Goal: Find specific page/section: Find specific page/section

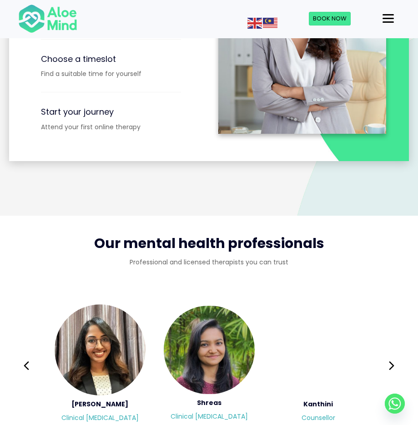
scroll to position [1358, 0]
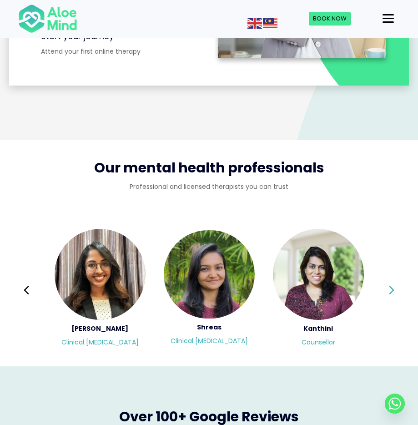
click at [389, 282] on icon at bounding box center [392, 290] width 6 height 17
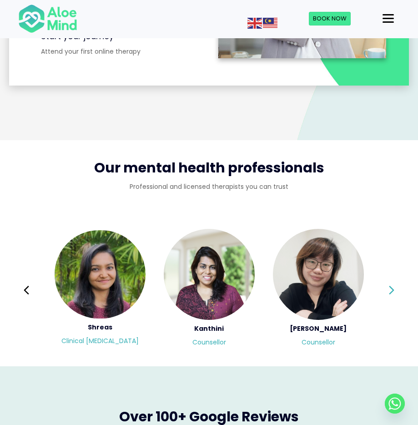
click at [389, 282] on icon at bounding box center [392, 290] width 6 height 17
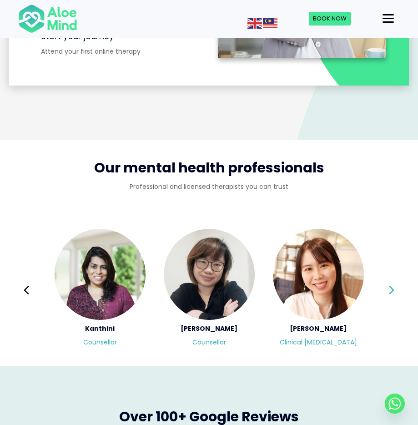
click at [389, 282] on icon at bounding box center [392, 290] width 6 height 17
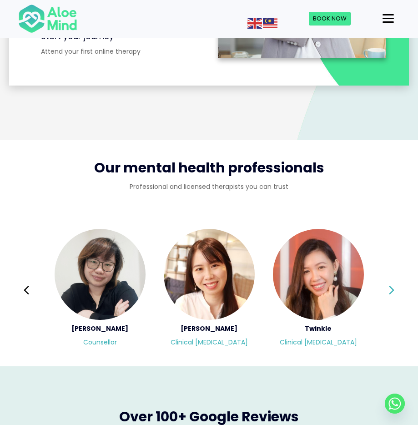
click at [391, 282] on icon at bounding box center [392, 290] width 6 height 17
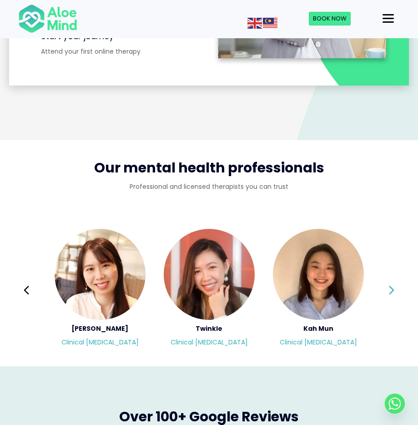
click at [391, 282] on icon at bounding box center [392, 290] width 6 height 17
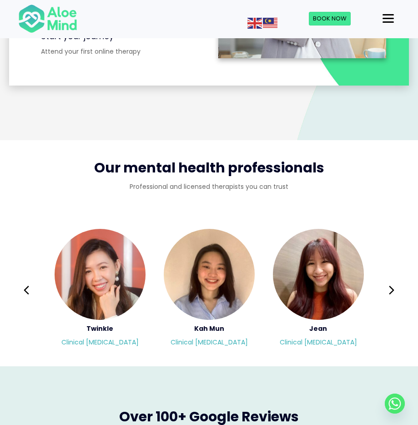
click at [391, 282] on icon at bounding box center [392, 290] width 6 height 17
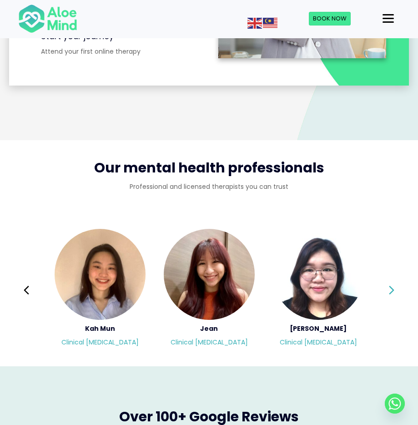
click at [388, 279] on button "Next" at bounding box center [392, 290] width 22 height 22
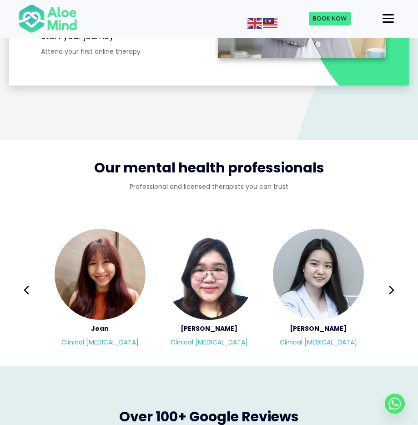
click at [387, 279] on button "Next" at bounding box center [392, 290] width 22 height 22
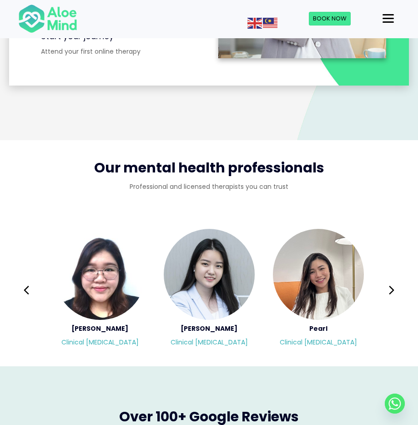
click at [386, 279] on button "Next" at bounding box center [392, 290] width 22 height 22
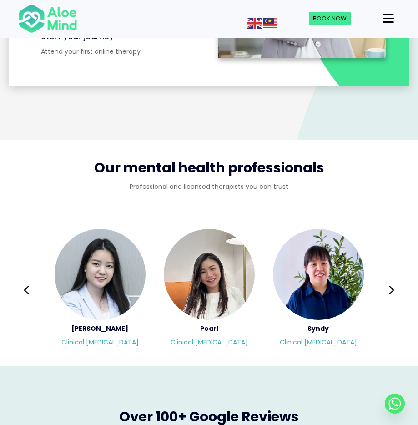
click at [386, 279] on button "Next" at bounding box center [392, 290] width 22 height 22
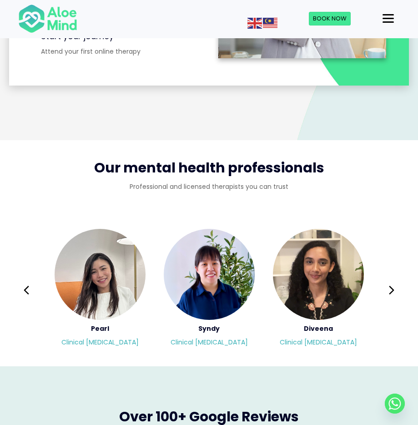
click at [386, 279] on button "Next" at bounding box center [392, 290] width 22 height 22
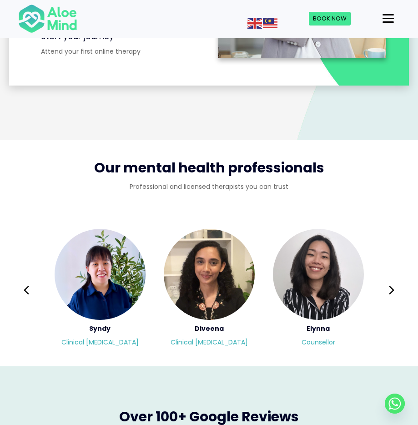
click at [386, 279] on button "Next" at bounding box center [392, 290] width 22 height 22
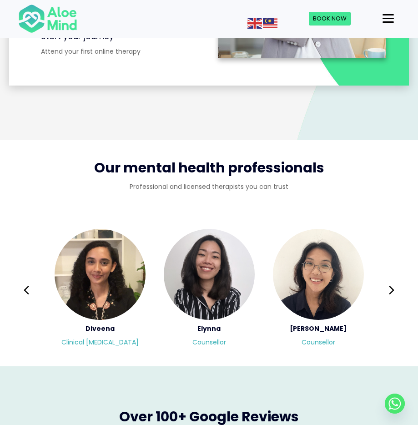
click at [386, 279] on button "Next" at bounding box center [392, 290] width 22 height 22
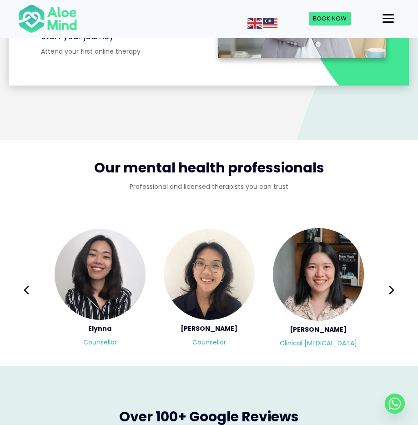
click at [386, 279] on button "Next" at bounding box center [392, 290] width 22 height 22
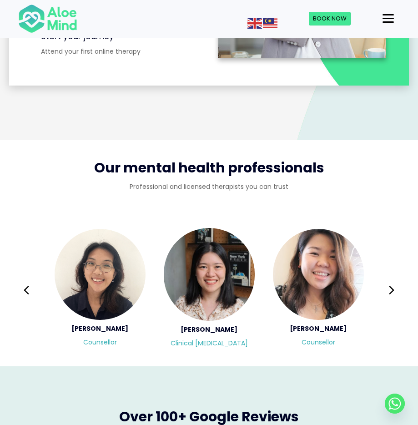
click at [386, 279] on button "Next" at bounding box center [392, 290] width 22 height 22
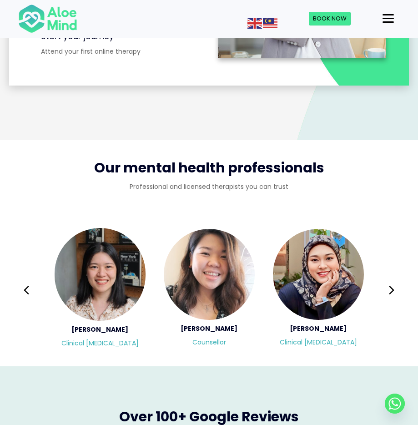
click at [386, 279] on button "Next" at bounding box center [392, 290] width 22 height 22
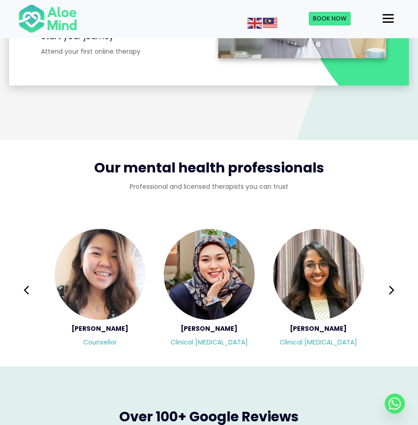
click at [386, 279] on button "Next" at bounding box center [392, 290] width 22 height 22
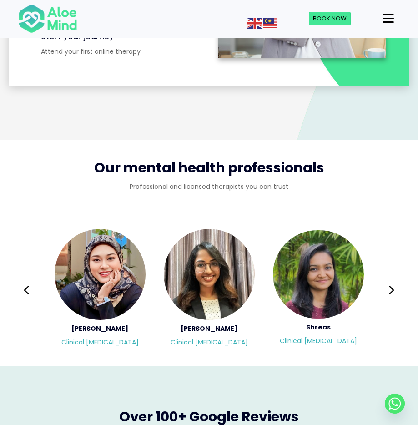
click at [386, 279] on button "Next" at bounding box center [392, 290] width 22 height 22
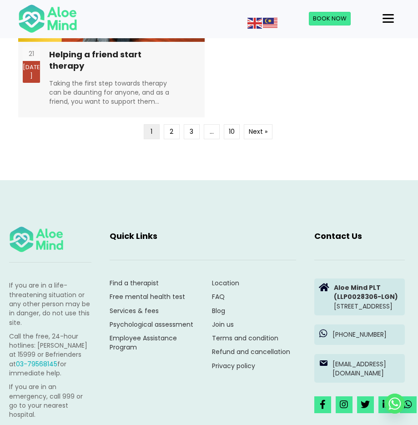
scroll to position [2546, 0]
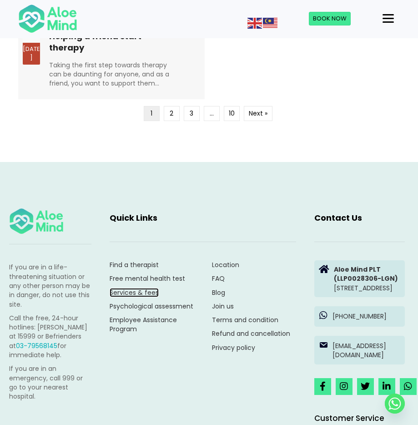
click at [145, 288] on link "Services & fees" at bounding box center [134, 292] width 49 height 9
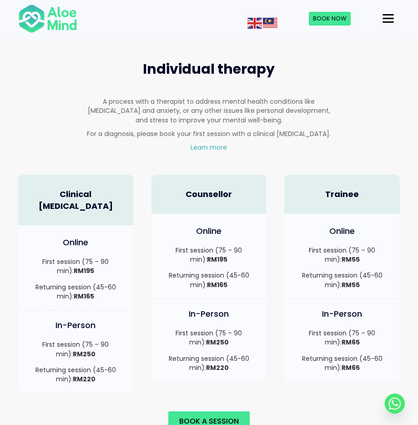
scroll to position [583, 0]
